Goal: Transaction & Acquisition: Purchase product/service

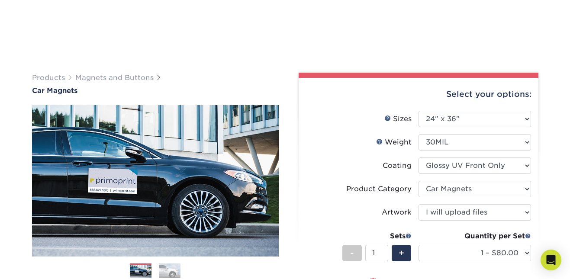
select select "24.00x36.00"
select select "48f17320-c7c2-4f0d-b371-c8050bb445b2"
select select "upload"
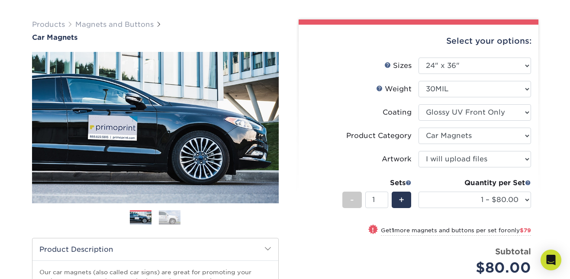
scroll to position [53, 0]
click at [465, 158] on select "Please Select I will upload files I need a design - $50" at bounding box center [475, 159] width 113 height 16
click at [419, 151] on select "Please Select I will upload files I need a design - $50" at bounding box center [475, 159] width 113 height 16
click at [404, 197] on span "+" at bounding box center [402, 200] width 6 height 13
type input "2"
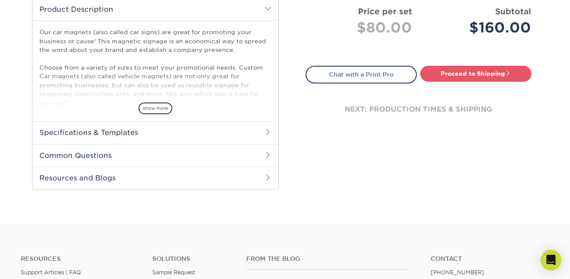
scroll to position [295, 0]
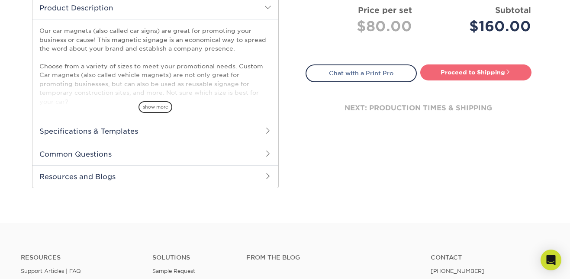
click at [488, 74] on link "Proceed to Shipping" at bounding box center [475, 73] width 111 height 16
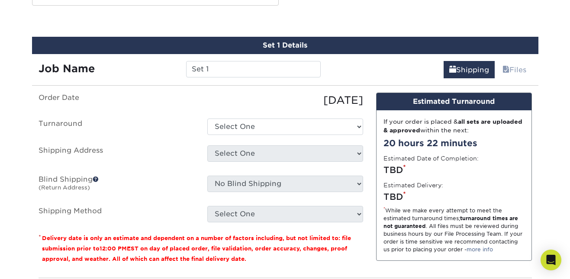
scroll to position [479, 0]
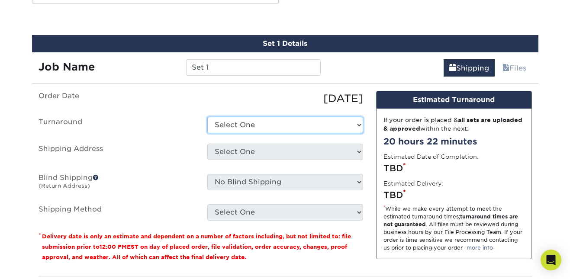
click at [300, 128] on select "Select One 2-4 Business Days Next Business Day (+$8.19)" at bounding box center [285, 125] width 156 height 16
select select "bdd63060-b7e9-425e-8e55-f2907184f646"
click at [207, 117] on select "Select One 2-4 Business Days Next Business Day (+$8.19)" at bounding box center [285, 125] width 156 height 16
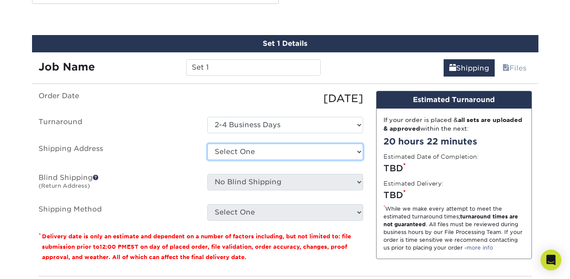
click at [294, 152] on select "Select One + Add New Address - Login" at bounding box center [285, 152] width 156 height 16
select select "newaddress"
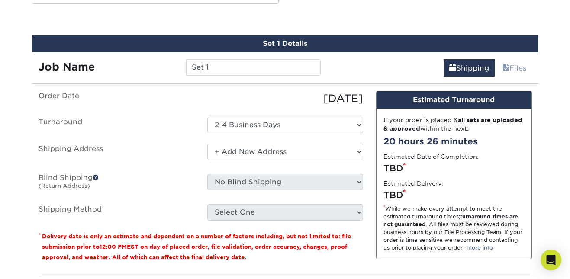
click at [207, 144] on select "Select One + Add New Address - Login" at bounding box center [285, 152] width 156 height 16
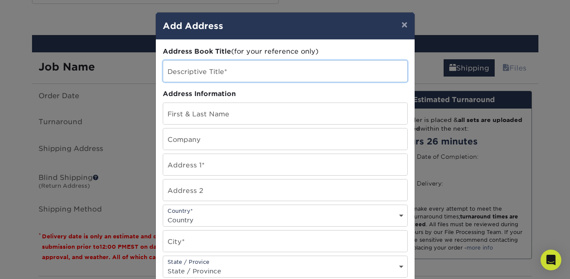
click at [239, 70] on input "text" at bounding box center [285, 71] width 244 height 21
type input "Vegas Fire and Electric"
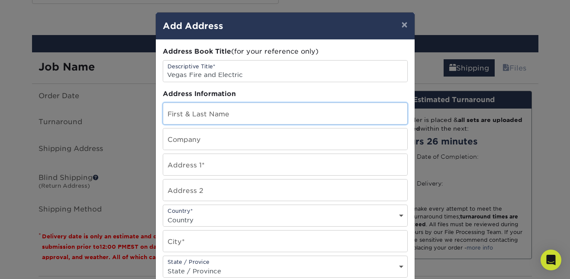
click at [214, 114] on input "text" at bounding box center [285, 113] width 244 height 21
type input "[PERSON_NAME]"
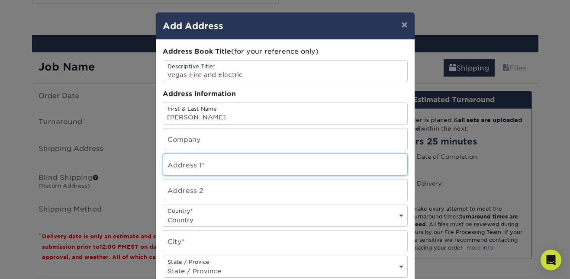
type input "[STREET_ADDRESS]"
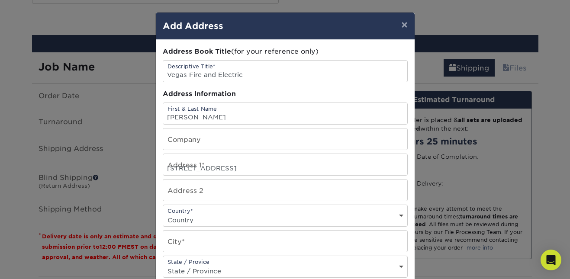
select select "US"
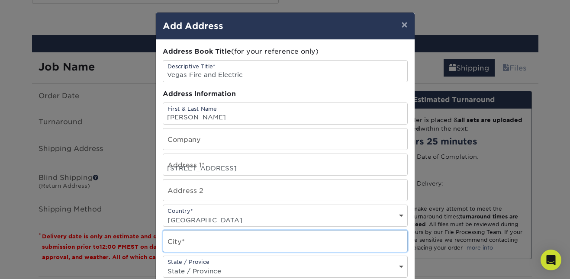
type input "[GEOGRAPHIC_DATA]"
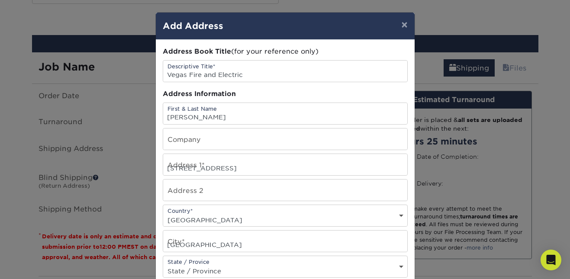
select select "NV"
type input "89183"
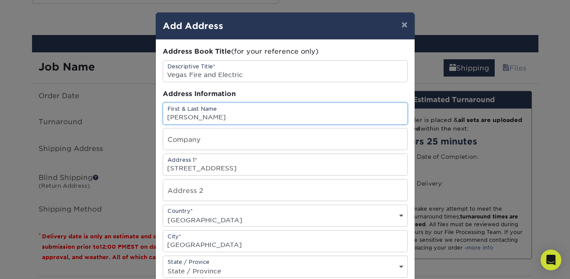
drag, startPoint x: 258, startPoint y: 117, endPoint x: 142, endPoint y: 117, distance: 115.6
click at [142, 117] on div "× Add Address Address Book Title (for your reference only) Descriptive Title* V…" at bounding box center [285, 139] width 570 height 279
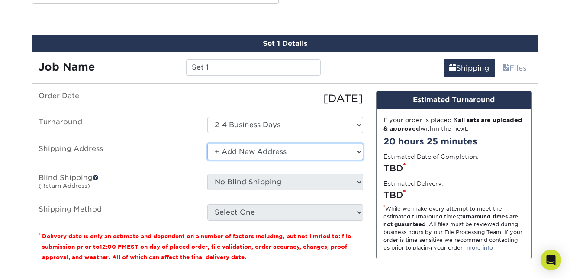
click at [224, 146] on select "Select One + Add New Address - Login" at bounding box center [285, 152] width 156 height 16
click at [207, 144] on select "Select One + Add New Address - Login" at bounding box center [285, 152] width 156 height 16
click at [233, 154] on select "Select One + Add New Address - Login" at bounding box center [285, 152] width 156 height 16
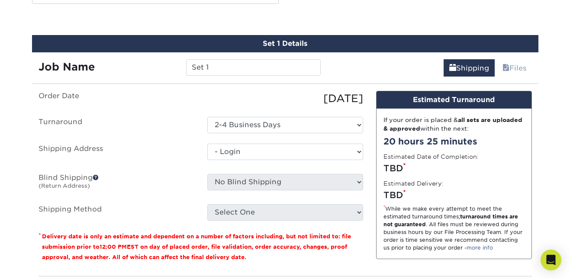
click at [207, 160] on select "Select One + Add New Address - Login" at bounding box center [285, 152] width 156 height 16
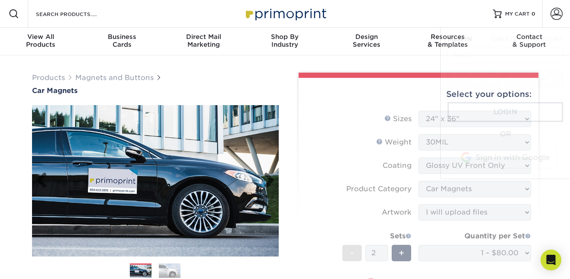
click at [235, 150] on img at bounding box center [155, 181] width 247 height 171
click at [453, 117] on form "Sizes Help Sizes Please Select 9" x 12" 9" x 18" 12" x 18" 12" x 24" 18" x 18" …" at bounding box center [419, 230] width 226 height 239
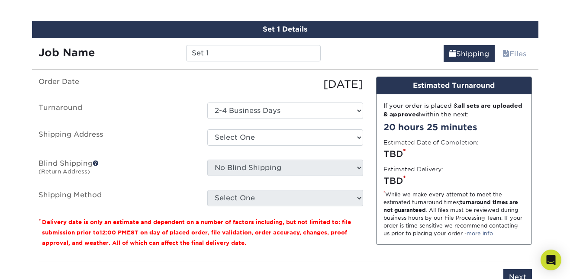
scroll to position [494, 0]
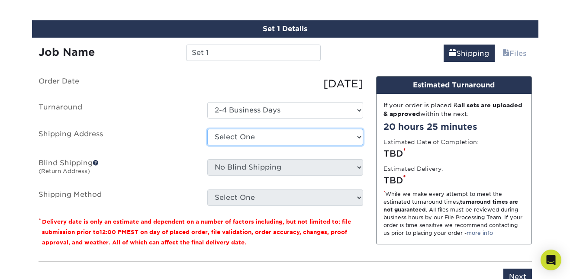
click at [350, 134] on select "Select One + Add New Address - Login" at bounding box center [285, 137] width 156 height 16
select select "newaddress"
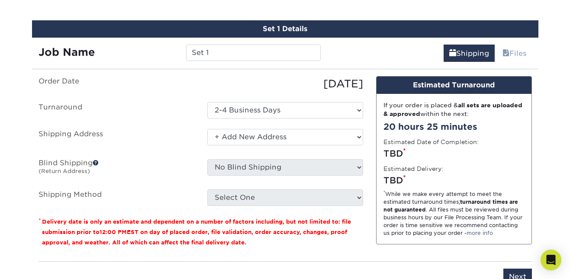
click at [207, 129] on select "Select One + Add New Address - Login" at bounding box center [285, 137] width 156 height 16
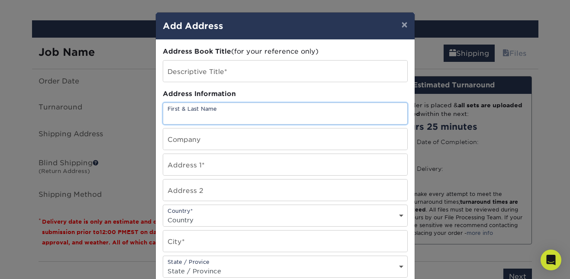
click at [328, 113] on input "text" at bounding box center [285, 113] width 244 height 21
type input "[PERSON_NAME]"
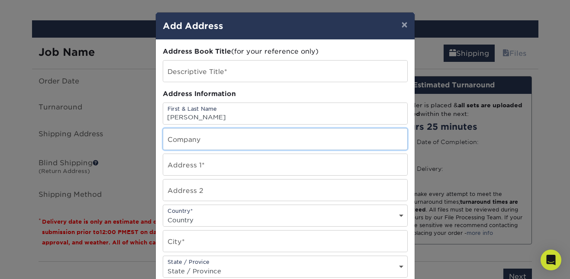
type input "Vegas Fire and Electric"
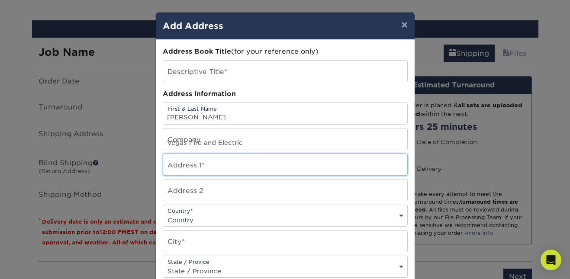
type input "702 Gritty Garnet"
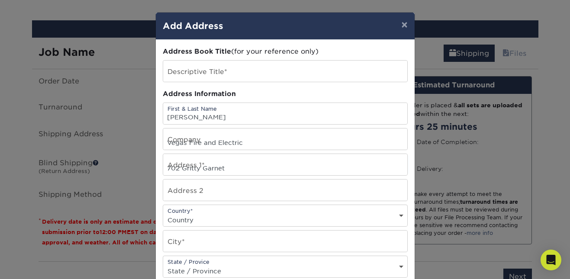
select select "US"
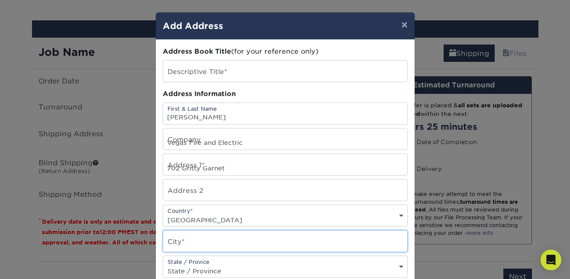
type input "[GEOGRAPHIC_DATA]"
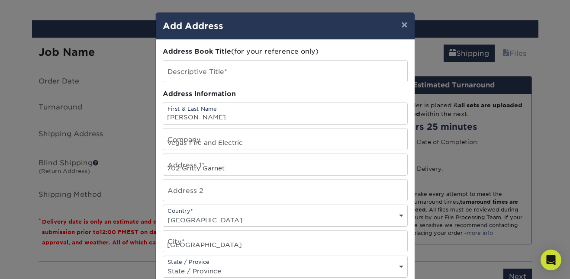
select select "NV"
type input "89183"
type input "7024969735"
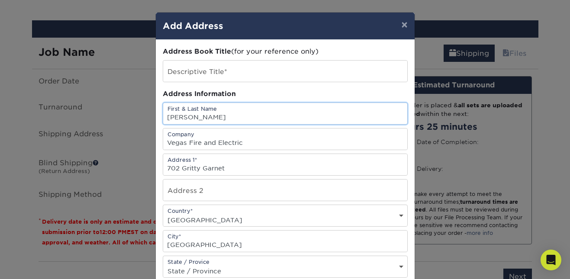
click at [268, 117] on input "[PERSON_NAME]" at bounding box center [285, 113] width 244 height 21
type input "[PERSON_NAME]"
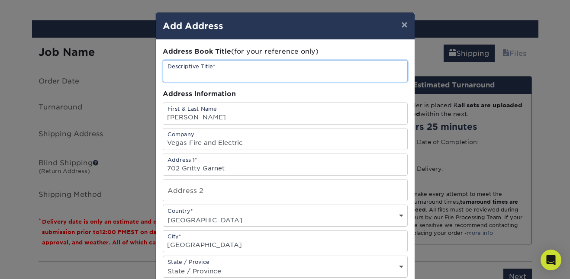
click at [262, 69] on input "text" at bounding box center [285, 71] width 244 height 21
type input "Vegas Fire and Electric"
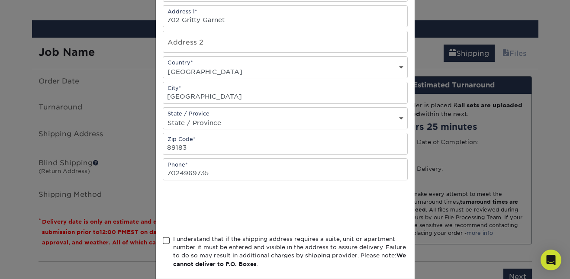
scroll to position [150, 0]
click at [167, 240] on span at bounding box center [166, 240] width 7 height 8
click at [0, 0] on input "I understand that if the shipping address requires a suite, unit or apartment n…" at bounding box center [0, 0] width 0 height 0
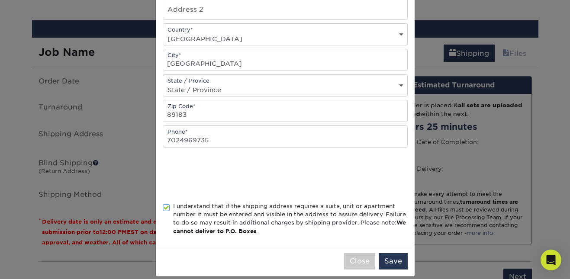
scroll to position [191, 0]
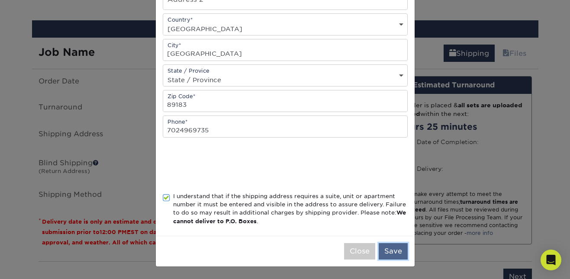
click at [397, 251] on button "Save" at bounding box center [393, 251] width 29 height 16
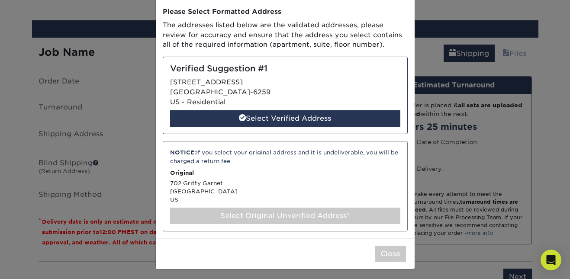
scroll to position [42, 0]
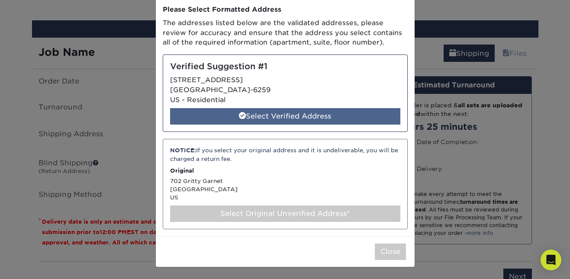
click at [337, 119] on div "Select Verified Address" at bounding box center [285, 116] width 230 height 16
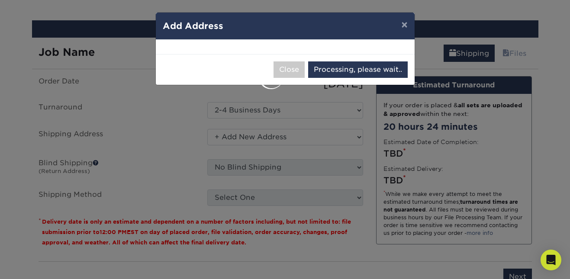
select select "285201"
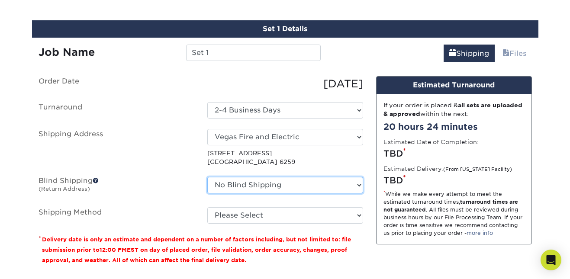
click at [330, 184] on select "No Blind Shipping + Add New Address" at bounding box center [285, 185] width 156 height 16
click at [207, 177] on select "No Blind Shipping + Add New Address" at bounding box center [285, 185] width 156 height 16
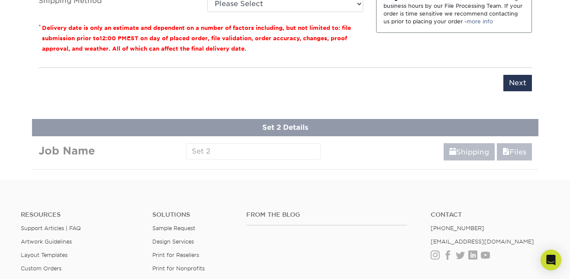
scroll to position [708, 0]
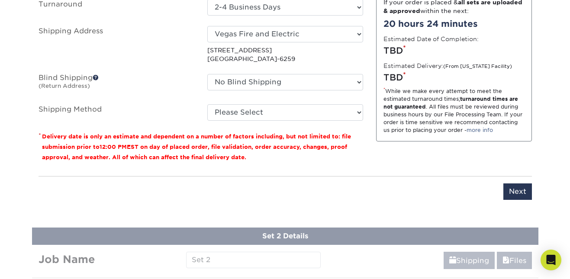
scroll to position [598, 0]
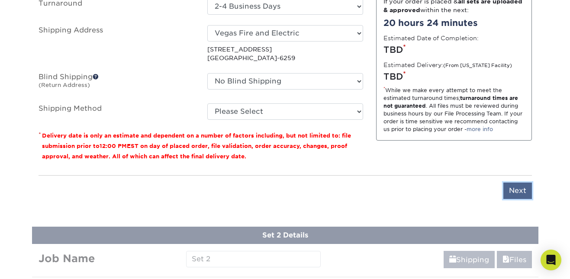
click at [515, 197] on input "Next" at bounding box center [518, 191] width 29 height 16
type input "Next"
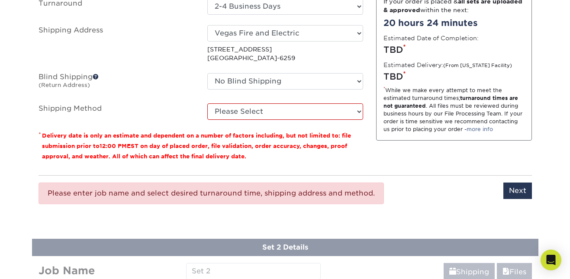
click at [428, 181] on div "Please enter job name and select desired turnaround time, shipping address and …" at bounding box center [286, 193] width 494 height 36
click at [326, 109] on select "Please Select Ground Shipping (+$20.45) 3 Day Shipping Service (+$24.66) 2 Day …" at bounding box center [285, 111] width 156 height 16
select select "02"
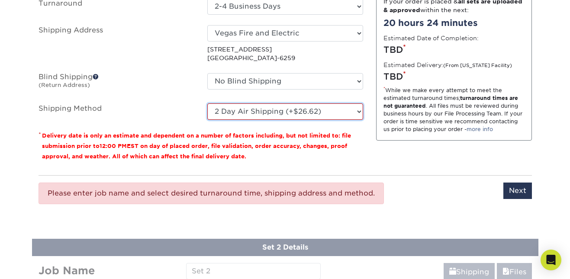
click at [207, 103] on select "Please Select Ground Shipping (+$20.45) 3 Day Shipping Service (+$24.66) 2 Day …" at bounding box center [285, 111] width 156 height 16
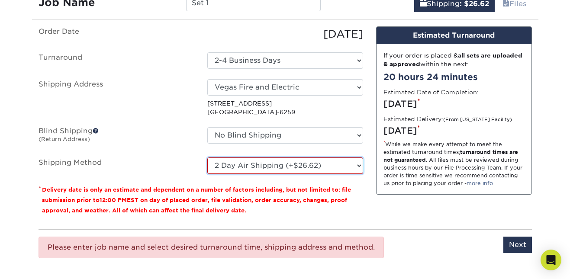
scroll to position [541, 0]
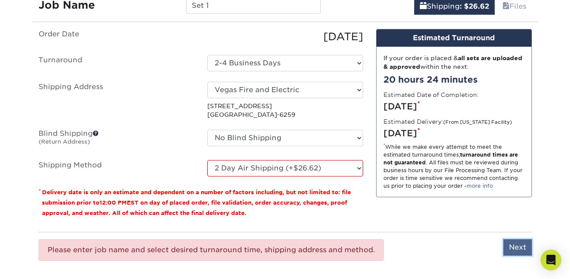
click at [512, 245] on input "Next" at bounding box center [518, 247] width 29 height 16
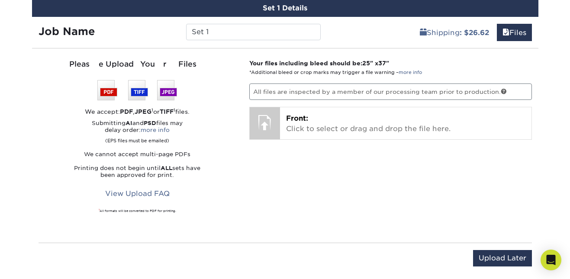
scroll to position [504, 0]
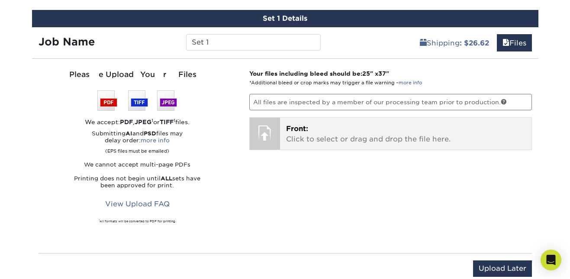
click at [260, 136] on div at bounding box center [265, 133] width 30 height 30
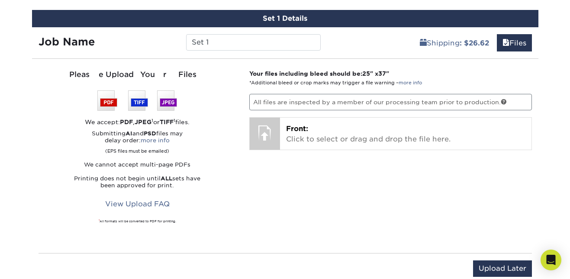
click at [105, 99] on img at bounding box center [137, 100] width 80 height 20
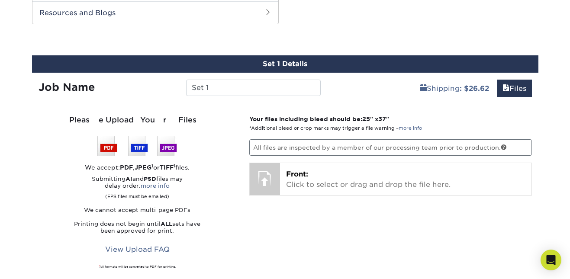
scroll to position [459, 0]
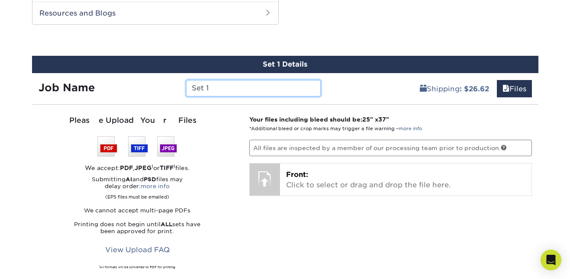
click at [201, 93] on input "Set 1" at bounding box center [253, 88] width 135 height 16
click at [256, 88] on input "Set 1" at bounding box center [253, 88] width 135 height 16
click at [261, 141] on p "All files are inspected by a member of our processing team prior to production." at bounding box center [390, 148] width 283 height 16
click at [267, 149] on p "All files are inspected by a member of our processing team prior to production." at bounding box center [390, 148] width 283 height 16
click at [306, 123] on p "Your files including bleed should be: 25 " x 37 " *Additional bleed or crop mar…" at bounding box center [390, 124] width 283 height 18
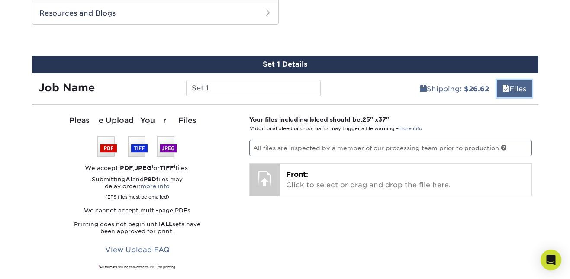
click at [511, 90] on link "Files" at bounding box center [514, 88] width 35 height 17
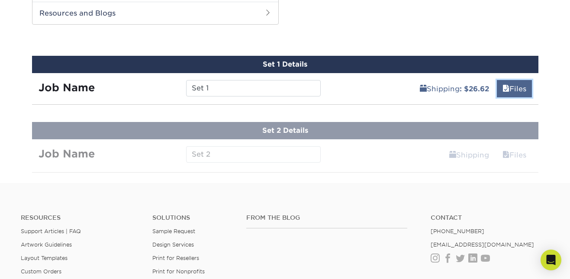
click at [511, 90] on link "Files" at bounding box center [514, 88] width 35 height 17
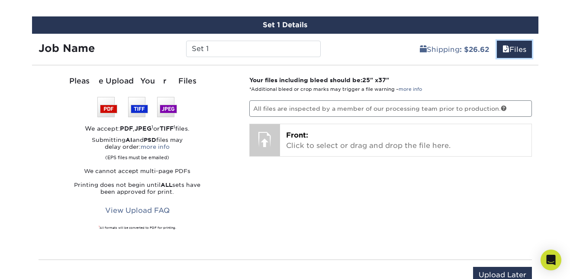
scroll to position [503, 0]
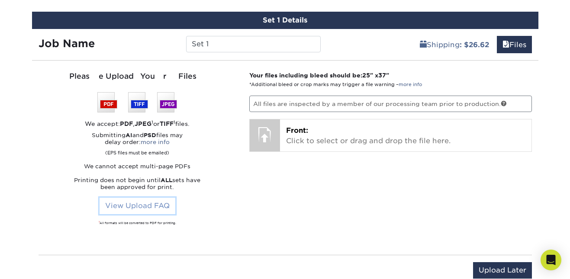
click at [144, 204] on link "View Upload FAQ" at bounding box center [138, 206] width 76 height 16
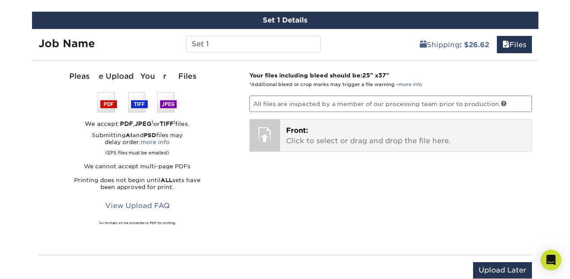
click at [262, 139] on div at bounding box center [265, 135] width 30 height 30
click at [269, 131] on div at bounding box center [265, 135] width 30 height 30
click at [296, 131] on span "Front:" at bounding box center [297, 130] width 22 height 8
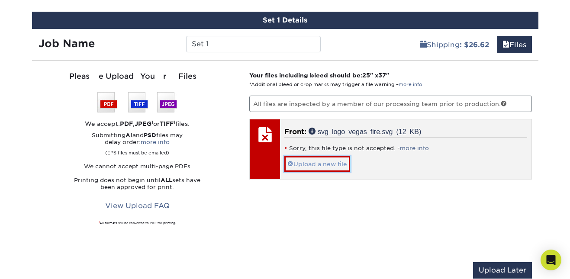
click at [317, 165] on link "Upload a new file" at bounding box center [317, 163] width 66 height 15
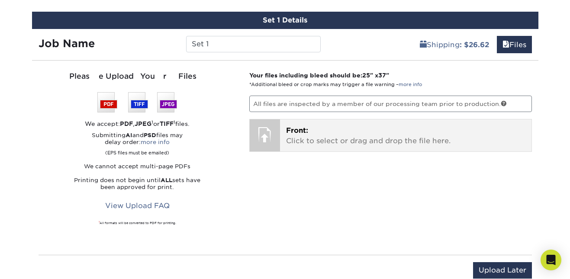
click at [304, 137] on p "Front: Click to select or drag and drop the file here." at bounding box center [405, 136] width 239 height 21
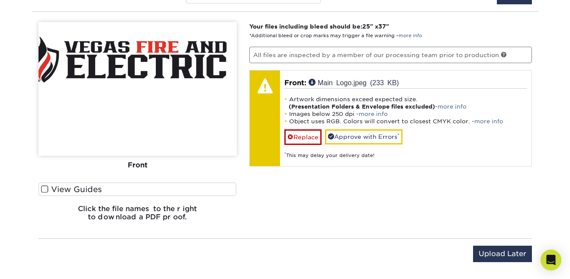
scroll to position [550, 0]
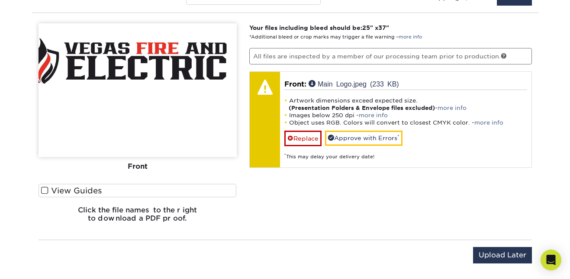
click at [174, 213] on h6 "Click the file names to the right to download a PDF proof." at bounding box center [138, 217] width 198 height 23
click at [91, 207] on h6 "Click the file names to the right to download a PDF proof." at bounding box center [138, 217] width 198 height 23
click at [99, 216] on h6 "Click the file names to the right to download a PDF proof." at bounding box center [138, 217] width 198 height 23
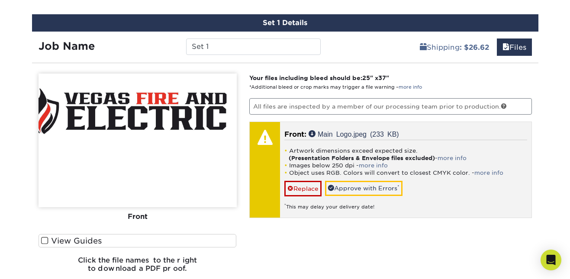
scroll to position [491, 0]
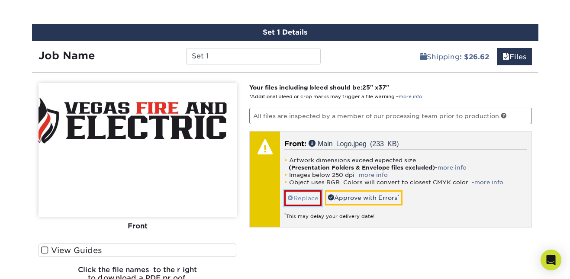
click at [295, 200] on link "Replace" at bounding box center [302, 198] width 37 height 15
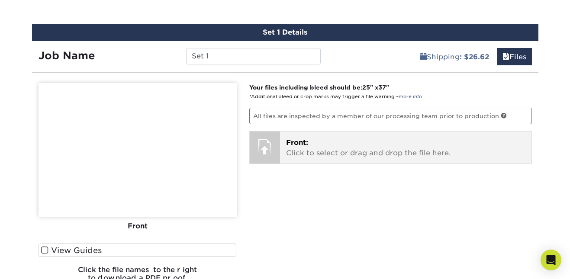
click at [295, 146] on p "Front: Click to select or drag and drop the file here." at bounding box center [405, 148] width 239 height 21
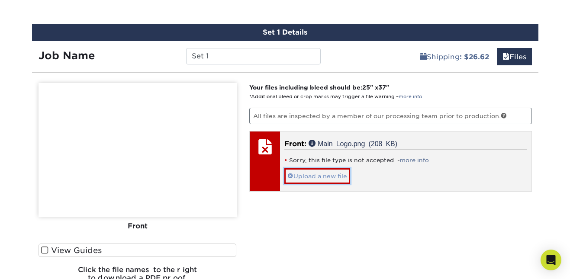
click at [309, 173] on link "Upload a new file" at bounding box center [317, 175] width 66 height 15
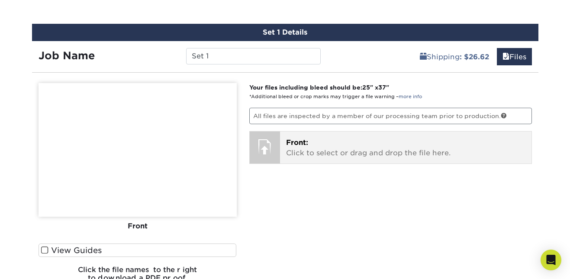
click at [273, 141] on div at bounding box center [265, 147] width 30 height 30
click at [348, 157] on p "Front: Click to select or drag and drop the file here." at bounding box center [405, 148] width 239 height 21
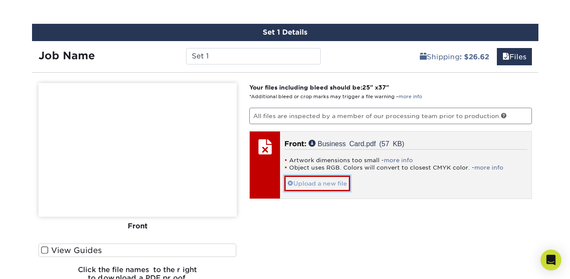
click at [329, 182] on link "Upload a new file" at bounding box center [317, 183] width 66 height 15
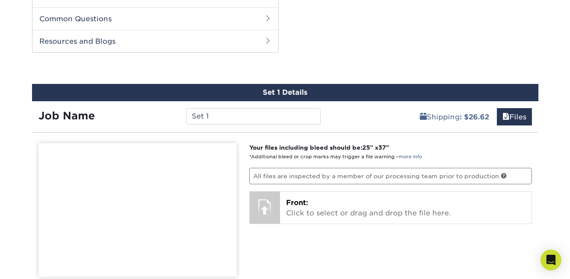
scroll to position [430, 0]
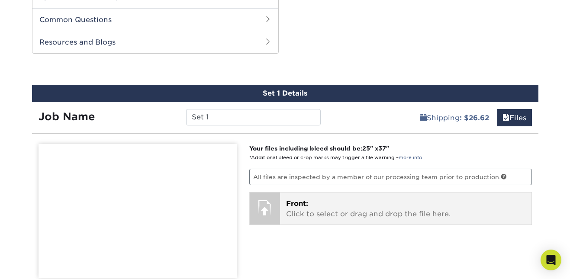
click at [263, 217] on div at bounding box center [265, 208] width 30 height 30
click at [373, 207] on p "Front: Click to select or drag and drop the file here." at bounding box center [405, 209] width 239 height 21
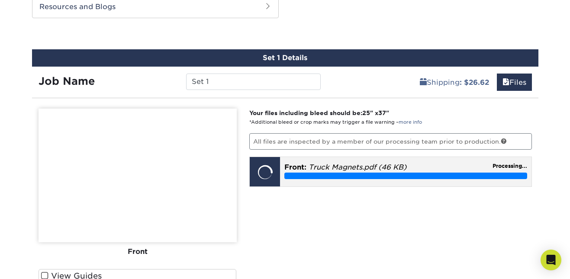
scroll to position [474, 0]
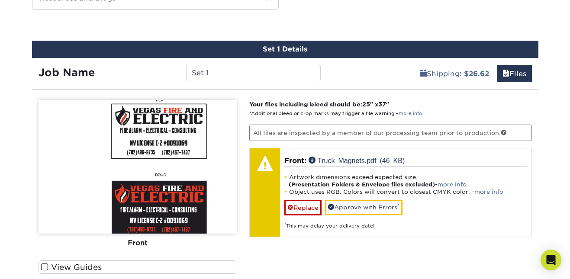
click at [165, 179] on img at bounding box center [138, 167] width 198 height 134
click at [157, 150] on img at bounding box center [138, 167] width 198 height 134
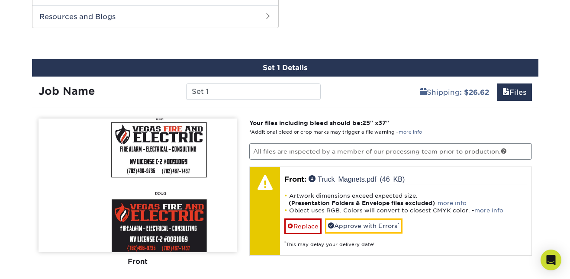
scroll to position [454, 0]
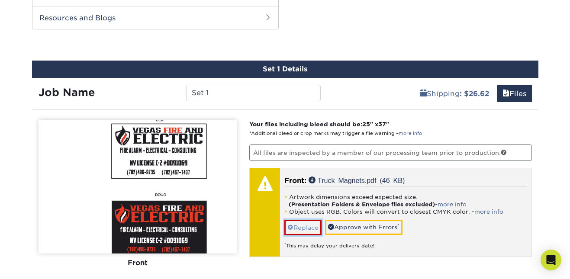
click at [304, 229] on link "Replace" at bounding box center [302, 227] width 37 height 15
